Goal: Use online tool/utility: Utilize a website feature to perform a specific function

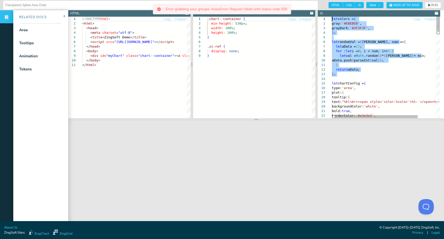
drag, startPoint x: 353, startPoint y: 79, endPoint x: 314, endPoint y: 13, distance: 77.1
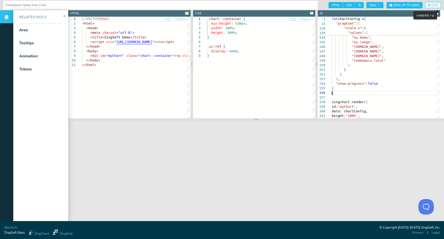
click at [431, 4] on span "RUN" at bounding box center [434, 5] width 7 height 3
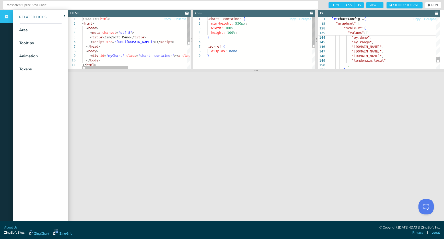
drag, startPoint x: 254, startPoint y: 109, endPoint x: 257, endPoint y: 71, distance: 38.2
click at [257, 71] on section at bounding box center [256, 70] width 376 height 3
click at [366, 19] on span "{" at bounding box center [365, 19] width 2 height 4
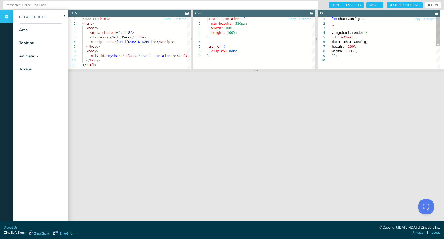
scroll to position [5, 0]
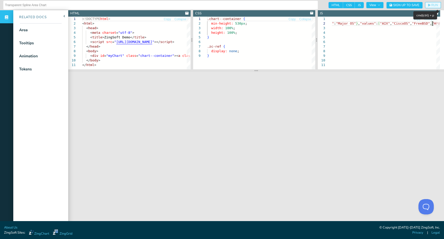
type textarea ",1403,8458,632,18543],"lineColor":"#FF0000","marker":{"backgroundColor":"#FF000…"
click at [431, 5] on span "RUN" at bounding box center [434, 5] width 7 height 3
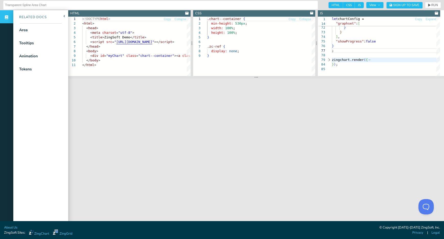
scroll to position [28, 2]
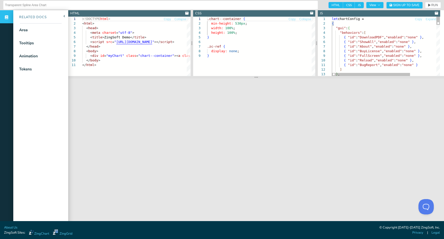
click at [332, 24] on div "{ "id" : "BugReport" , "enabled" : "none" } ] } , { "id" : "FullScreen" , "enab…" at bounding box center [404, 230] width 144 height 427
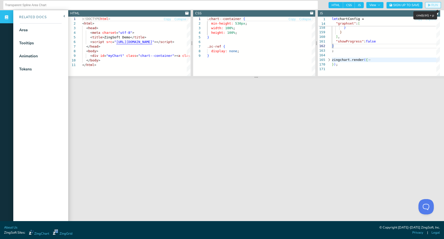
click at [426, 3] on button "RUN" at bounding box center [433, 5] width 16 height 6
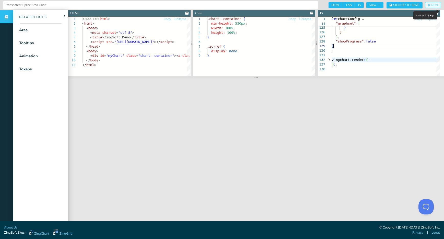
click at [431, 4] on span "RUN" at bounding box center [434, 5] width 7 height 3
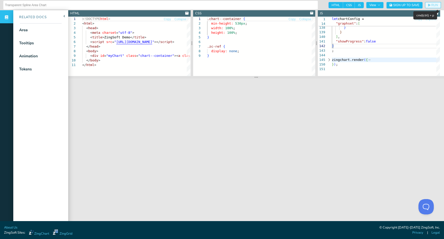
click at [431, 4] on span "RUN" at bounding box center [434, 5] width 7 height 3
click at [39, 148] on nav "Related Docs Area Tooltips Animation Tokens" at bounding box center [40, 129] width 55 height 239
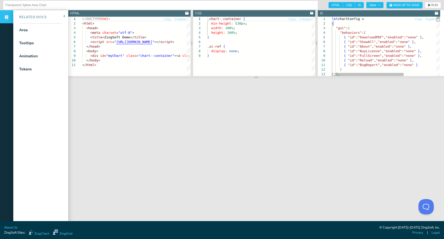
click at [332, 24] on span "{" at bounding box center [333, 23] width 2 height 4
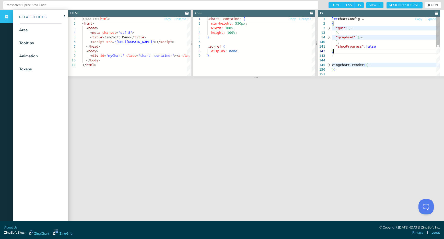
scroll to position [18, 2]
click at [332, 23] on div "let chartConfig = { "gui" : { } , "graphset" : [ ] , "showProgress" : false } ;…" at bounding box center [386, 73] width 108 height 114
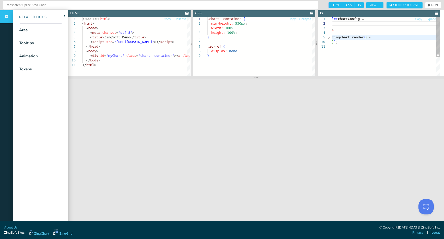
type textarea "14849","1403","8458","632","18543"],"lineColor":"#FF0000","marker":{"background…"
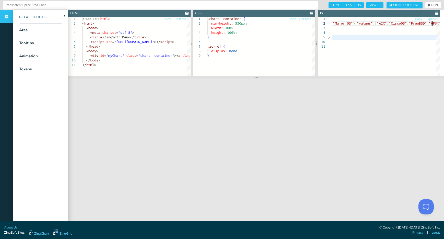
click at [429, 2] on header "Transparent Spline Area Chart HTML CSS JS View Sign Up to Save RUN SETTINGS" at bounding box center [222, 5] width 444 height 10
click at [431, 5] on span "RUN" at bounding box center [434, 5] width 7 height 3
